Goal: Task Accomplishment & Management: Manage account settings

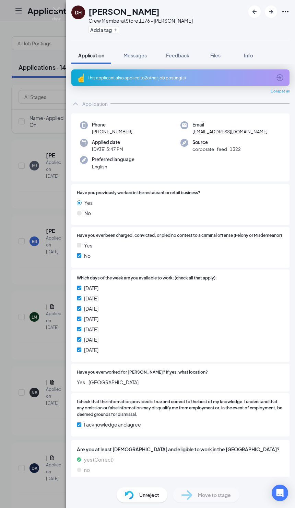
click at [68, 15] on div "DH Donnell Harris Crew Member at Store 1176 - Coursey Add a tag" at bounding box center [181, 20] width 230 height 41
click at [53, 14] on img at bounding box center [56, 13] width 9 height 13
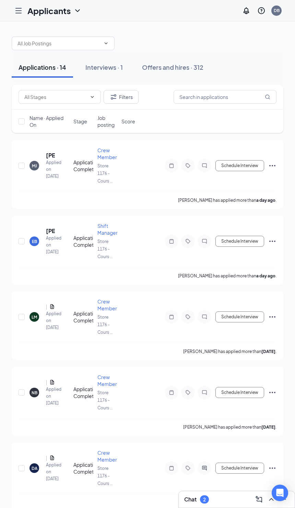
click at [174, 63] on div "Offers and hires · 312" at bounding box center [173, 67] width 62 height 9
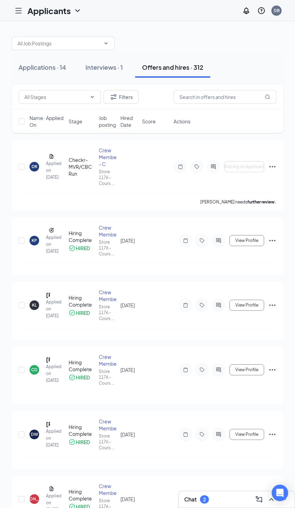
click at [24, 165] on input "checkbox" at bounding box center [22, 167] width 6 height 6
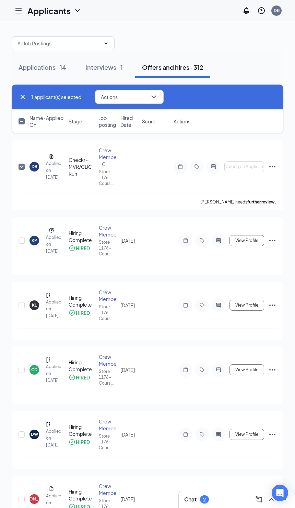
click at [20, 164] on input "checkbox" at bounding box center [22, 167] width 6 height 6
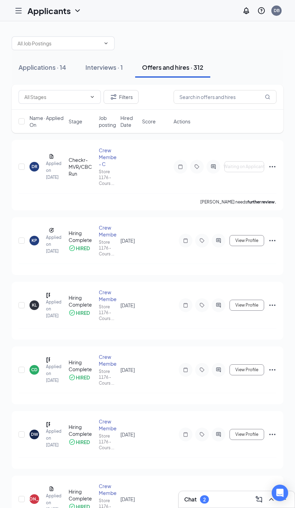
click at [19, 164] on input "checkbox" at bounding box center [22, 167] width 6 height 6
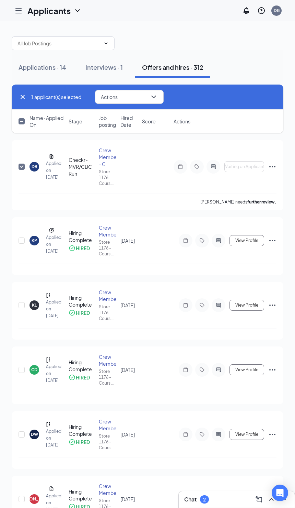
click at [21, 177] on div at bounding box center [22, 167] width 7 height 40
click at [21, 172] on div at bounding box center [22, 167] width 7 height 40
click at [22, 164] on input "checkbox" at bounding box center [22, 167] width 6 height 6
checkbox input "false"
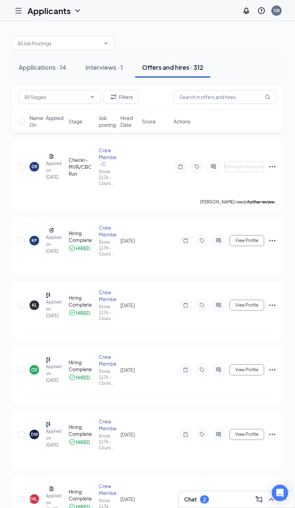
click at [52, 165] on div "DR Davion Richard Applied on Sep 14" at bounding box center [47, 167] width 35 height 28
click at [39, 167] on div "DR" at bounding box center [35, 167] width 10 height 10
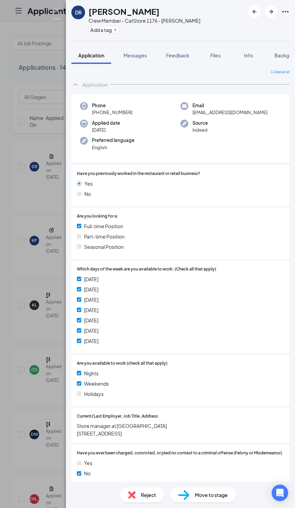
click at [246, 61] on button "Info" at bounding box center [248, 55] width 27 height 17
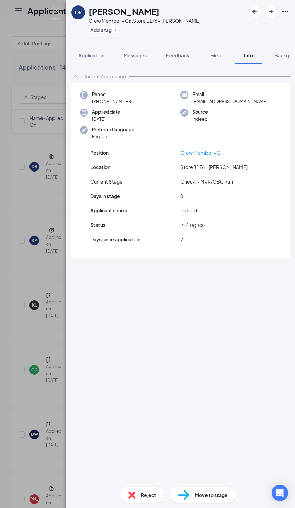
click at [213, 53] on span "Files" at bounding box center [216, 55] width 10 height 6
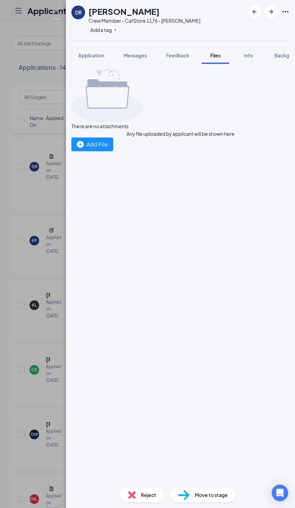
click at [129, 61] on button "Messages" at bounding box center [135, 55] width 37 height 17
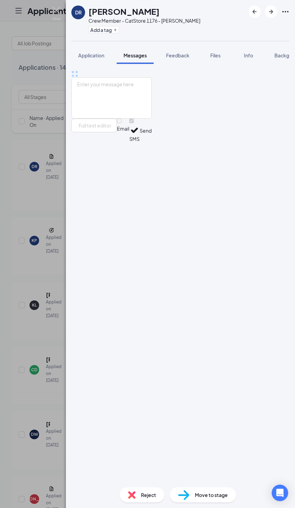
click at [75, 61] on button "Application" at bounding box center [91, 55] width 40 height 17
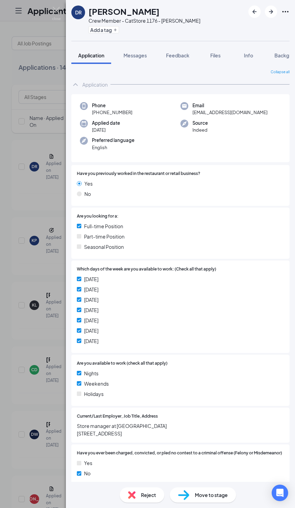
click at [129, 50] on button "Messages" at bounding box center [135, 55] width 37 height 17
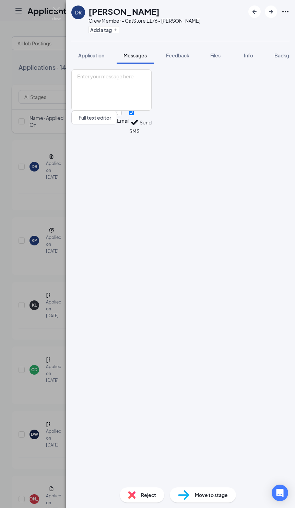
click at [86, 61] on button "Application" at bounding box center [91, 55] width 40 height 17
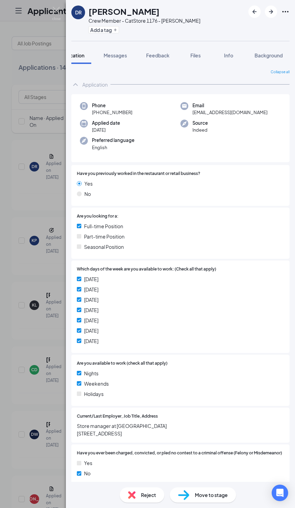
click at [260, 51] on button "Background" at bounding box center [269, 55] width 42 height 17
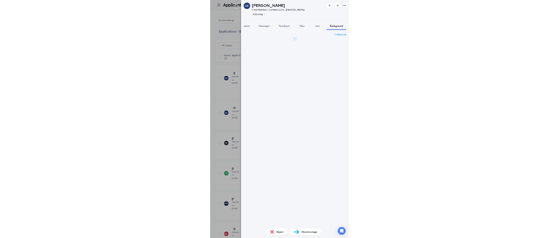
scroll to position [0, 21]
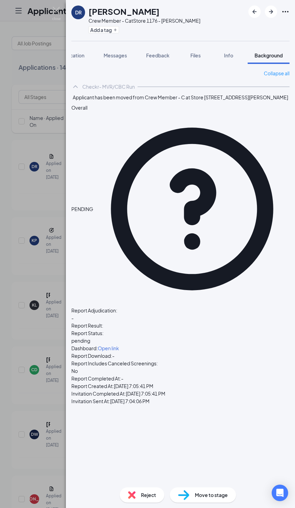
click at [119, 345] on span "Open link" at bounding box center [108, 348] width 21 height 6
click at [234, 55] on div "Info" at bounding box center [229, 55] width 14 height 7
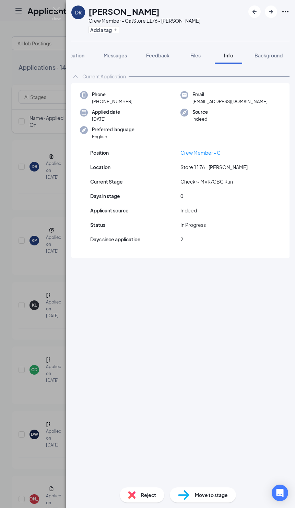
click at [150, 57] on span "Feedback" at bounding box center [157, 55] width 23 height 6
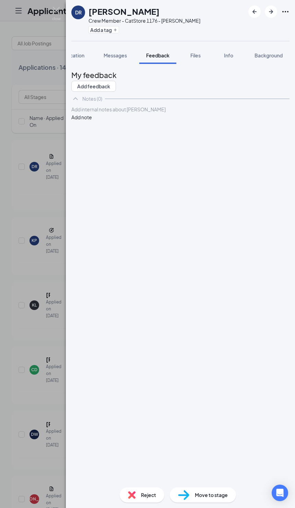
click at [43, 429] on div "DR Davion Richard Crew Member - C at Store 1176 - Coursey Add a tag Application…" at bounding box center [147, 254] width 295 height 508
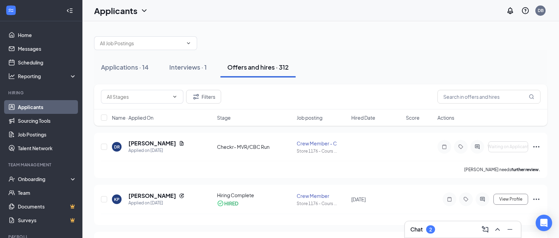
click at [116, 73] on button "Applications · 14" at bounding box center [125, 67] width 62 height 21
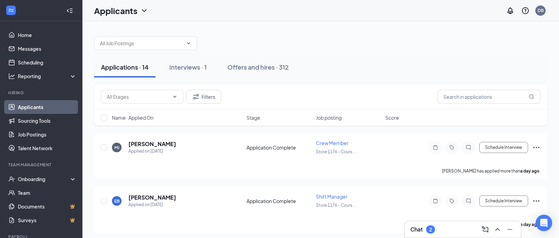
click at [243, 63] on div "Offers and hires · 312" at bounding box center [258, 67] width 62 height 9
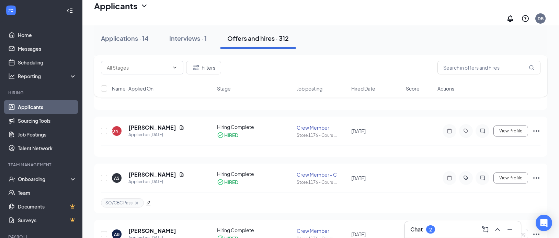
click at [117, 178] on div "AS" at bounding box center [117, 179] width 10 height 10
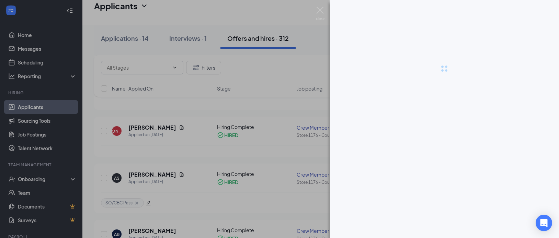
scroll to position [318, 0]
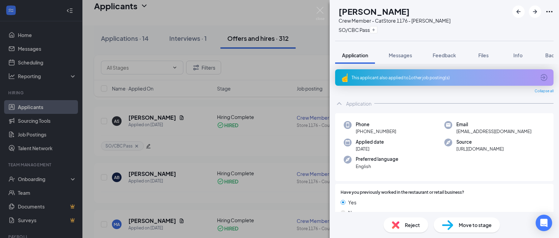
click at [295, 55] on button "Files" at bounding box center [483, 55] width 27 height 17
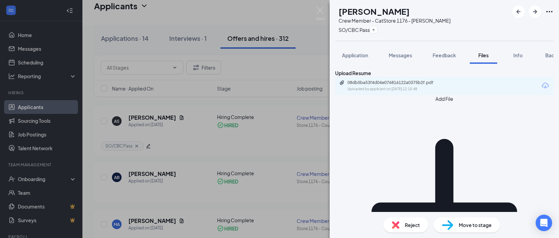
click at [295, 83] on div "Upload Resume 08db5ba53f4d04e076816122a0375b2f.pdf Uploaded by applicant on Jun…" at bounding box center [444, 82] width 219 height 26
click at [295, 92] on div "Uploaded by applicant on [DATE] 12:15:48" at bounding box center [399, 89] width 103 height 5
click at [295, 55] on span "Application" at bounding box center [355, 55] width 26 height 6
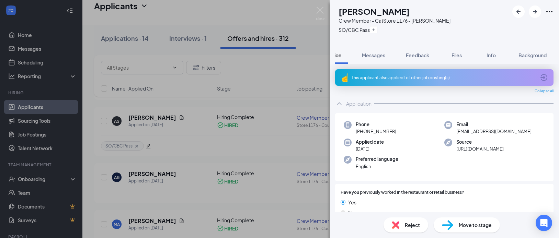
scroll to position [0, 28]
click at [214, 182] on div "AS [PERSON_NAME] Crew Member - C at Store 1176 - [PERSON_NAME] SO/CBC Pass Appl…" at bounding box center [279, 119] width 559 height 238
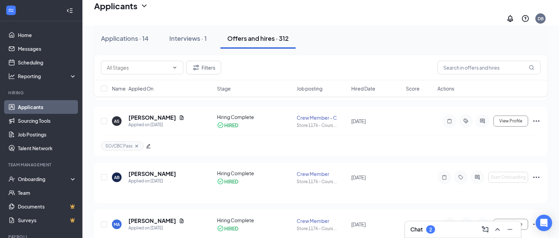
click at [295, 107] on div "AS Anthony Simoneaux Applied on Jun 24 Hiring Complete HIRED Crew Member - C St…" at bounding box center [321, 131] width 454 height 49
click at [295, 109] on div "AS Anthony Simoneaux Applied on Jun 24 Hiring Complete HIRED Crew Member - C St…" at bounding box center [321, 131] width 454 height 49
click at [295, 119] on span "View Profile" at bounding box center [511, 121] width 23 height 5
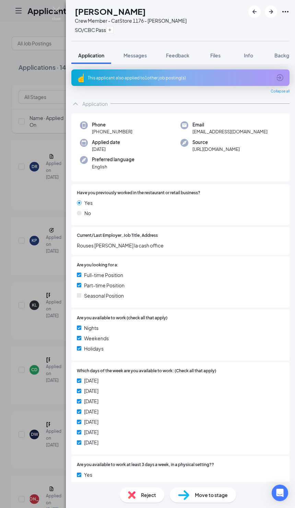
click at [30, 434] on div "AS [PERSON_NAME] Crew Member - C at Store 1176 - [PERSON_NAME] SO/CBC Pass Appl…" at bounding box center [147, 254] width 295 height 508
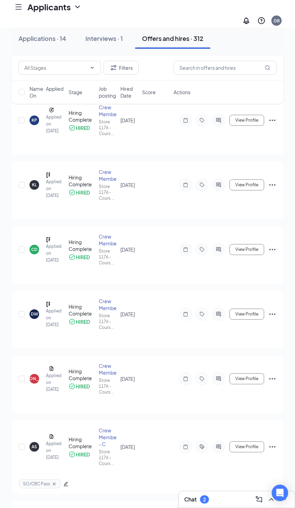
scroll to position [132, 0]
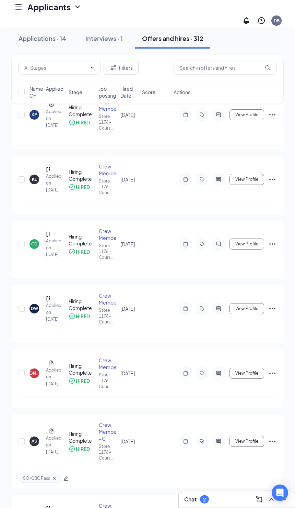
click at [247, 444] on span "View Profile" at bounding box center [247, 441] width 23 height 5
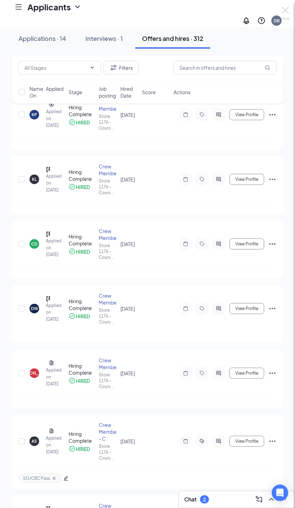
scroll to position [132, 0]
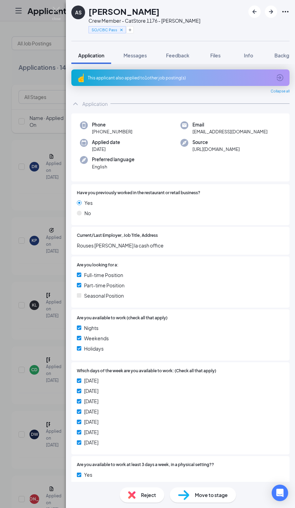
click at [20, 98] on div "AS [PERSON_NAME] Crew Member - C at Store 1176 - [PERSON_NAME] SO/CBC Pass Appl…" at bounding box center [147, 254] width 295 height 508
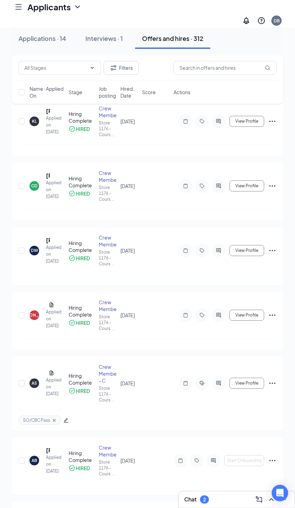
scroll to position [190, 0]
click at [246, 385] on span "View Profile" at bounding box center [247, 382] width 23 height 5
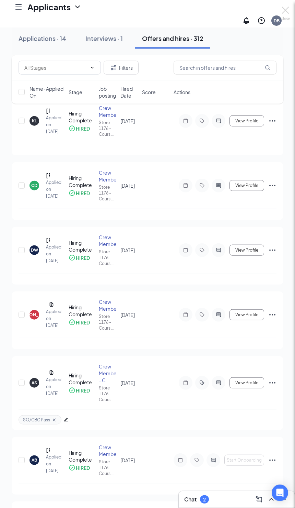
scroll to position [191, 0]
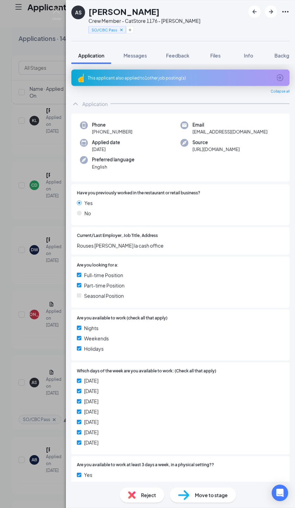
click at [28, 112] on div "AS [PERSON_NAME] Crew Member - C at Store 1176 - [PERSON_NAME] SO/CBC Pass Appl…" at bounding box center [147, 254] width 295 height 508
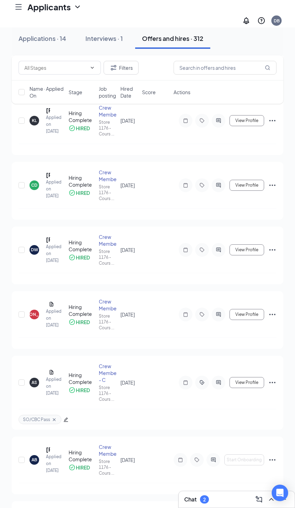
click at [250, 388] on button "View Profile" at bounding box center [247, 382] width 35 height 11
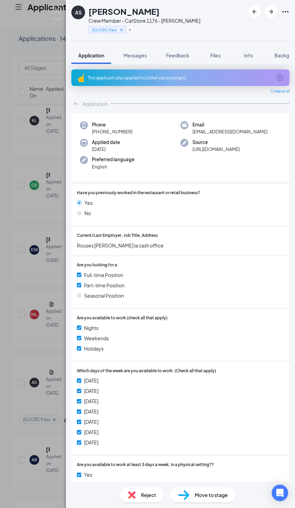
click at [228, 41] on div "AS [PERSON_NAME] Crew Member - C at Store 1176 - [PERSON_NAME] SO/CBC Pass" at bounding box center [181, 20] width 230 height 41
click at [220, 57] on span "Files" at bounding box center [216, 55] width 10 height 6
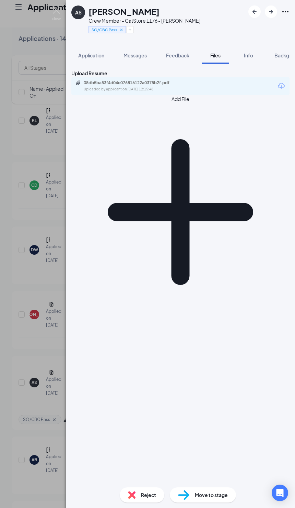
click at [29, 76] on div "AS [PERSON_NAME] Crew Member - C at Store 1176 - [PERSON_NAME] SO/CBC Pass Appl…" at bounding box center [147, 254] width 295 height 508
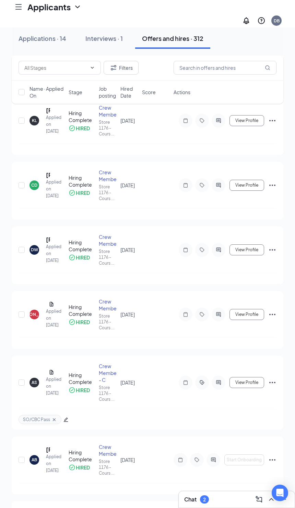
click at [24, 10] on div at bounding box center [19, 7] width 14 height 14
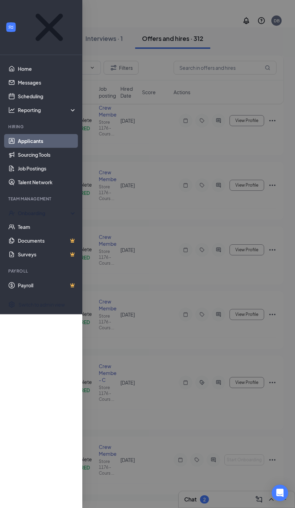
click at [12, 210] on icon "UserCheck" at bounding box center [11, 213] width 7 height 7
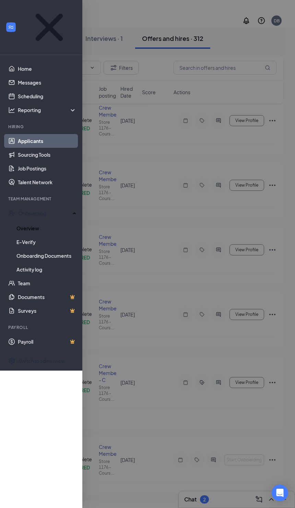
click at [18, 221] on link "Overview" at bounding box center [46, 228] width 60 height 14
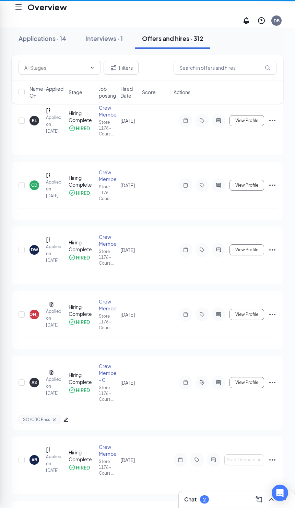
scroll to position [56, 0]
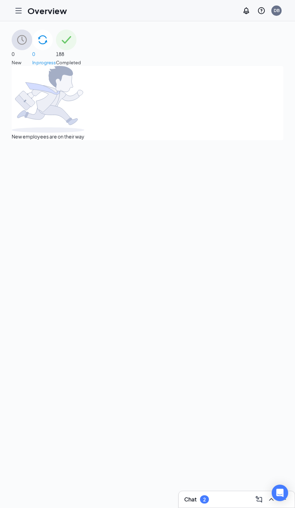
click at [81, 50] on span "188" at bounding box center [68, 54] width 25 height 8
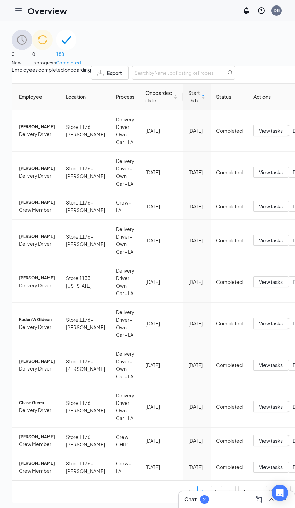
scroll to position [0, 0]
click at [189, 104] on div "Start Date" at bounding box center [197, 96] width 17 height 15
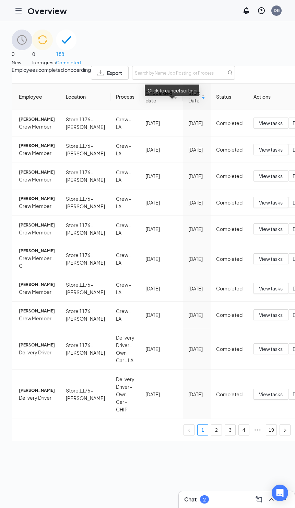
click at [259, 263] on span "View tasks" at bounding box center [271, 259] width 24 height 8
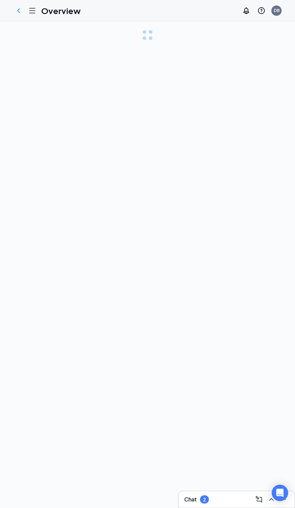
click at [15, 14] on icon "ChevronLeft" at bounding box center [18, 11] width 8 height 8
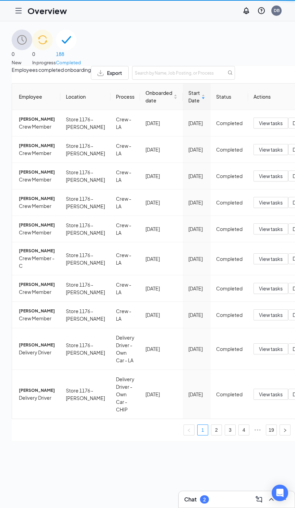
click at [45, 269] on span "Crew Member - C" at bounding box center [37, 261] width 36 height 15
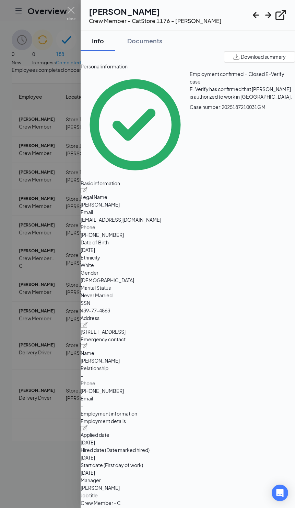
click at [143, 48] on button "Documents" at bounding box center [145, 41] width 49 height 21
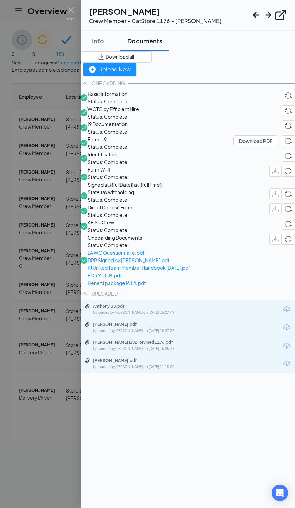
scroll to position [111, 0]
click at [142, 328] on div "Uploaded by [PERSON_NAME] on [DATE] 15:27:37" at bounding box center [144, 330] width 103 height 5
